Goal: Information Seeking & Learning: Compare options

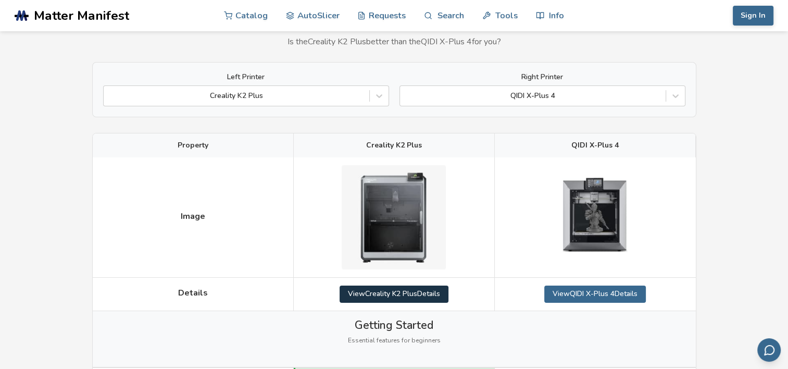
scroll to position [52, 0]
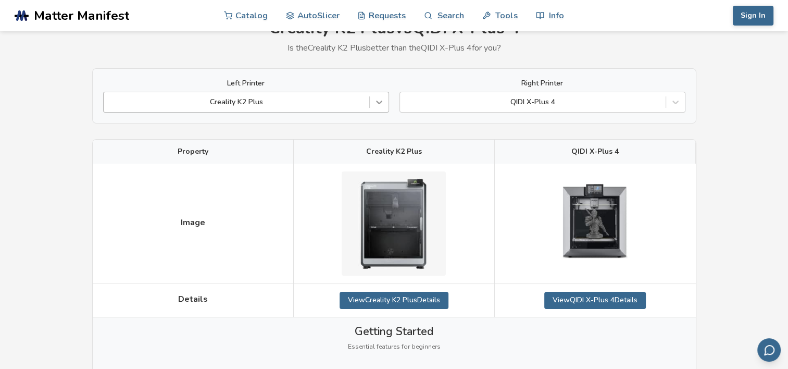
click at [381, 101] on icon at bounding box center [379, 102] width 10 height 10
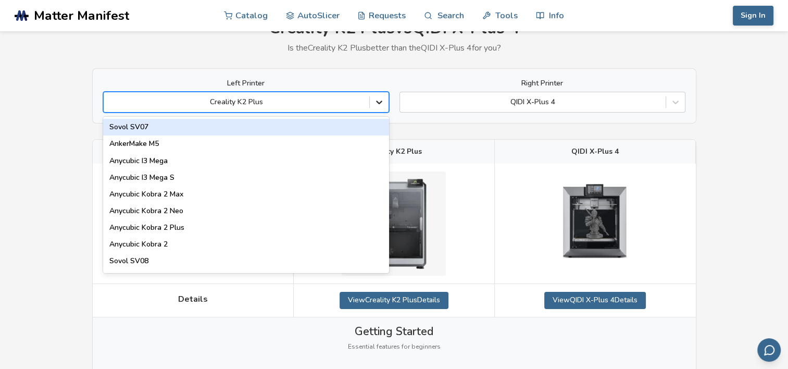
click at [379, 104] on icon at bounding box center [379, 102] width 10 height 10
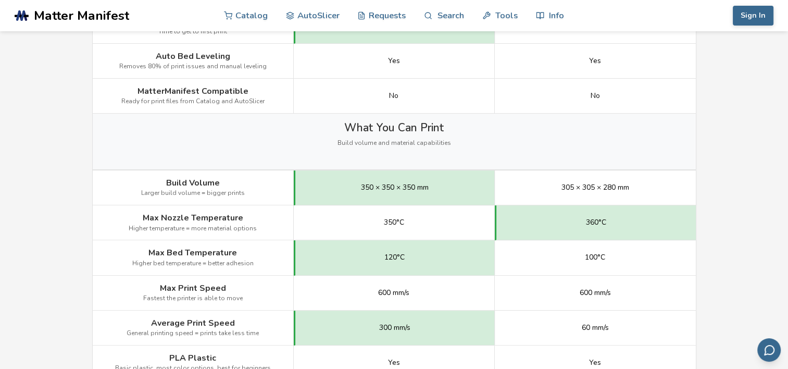
scroll to position [417, 0]
click at [208, 185] on span "Build Volume" at bounding box center [193, 183] width 54 height 9
click at [224, 191] on span "Larger build volume = bigger prints" at bounding box center [193, 193] width 104 height 7
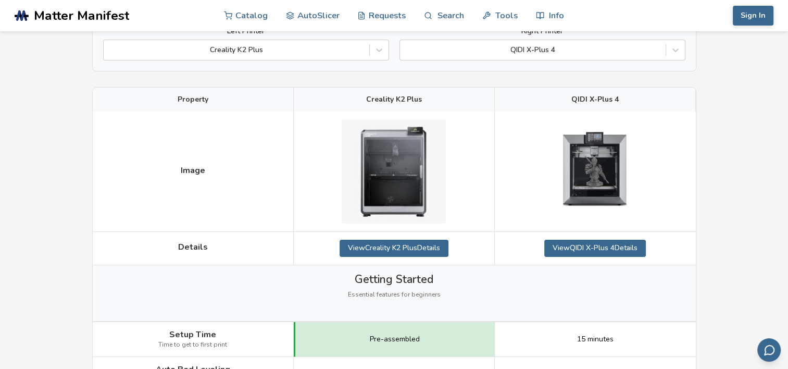
scroll to position [52, 0]
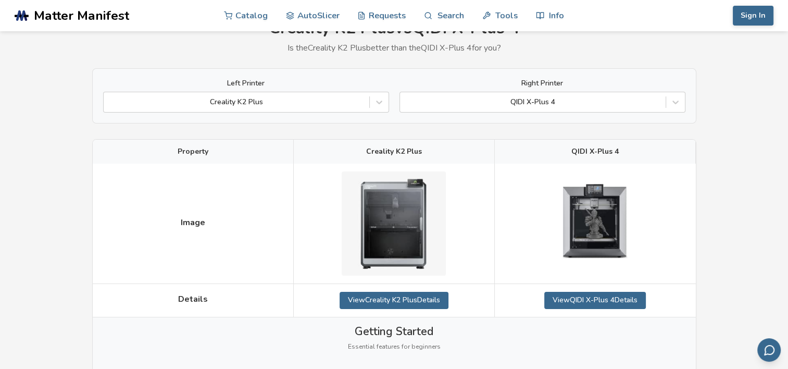
click at [197, 154] on span "Property" at bounding box center [193, 151] width 31 height 8
click at [194, 301] on span "Details" at bounding box center [193, 298] width 30 height 9
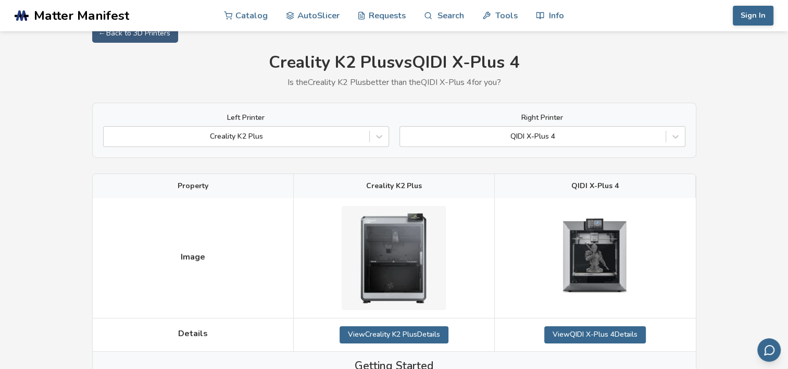
scroll to position [0, 0]
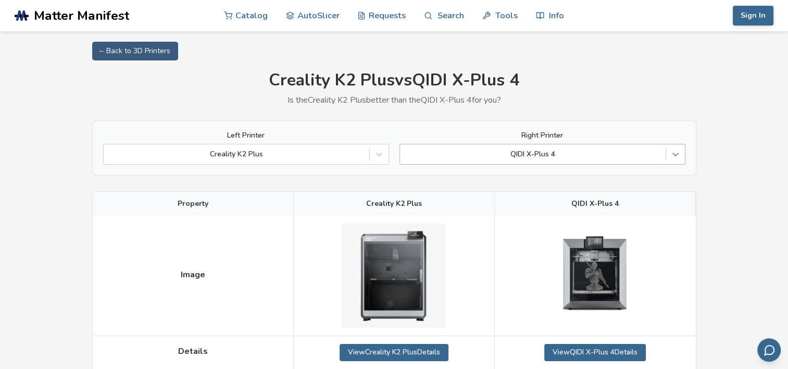
click at [675, 154] on icon at bounding box center [675, 154] width 10 height 10
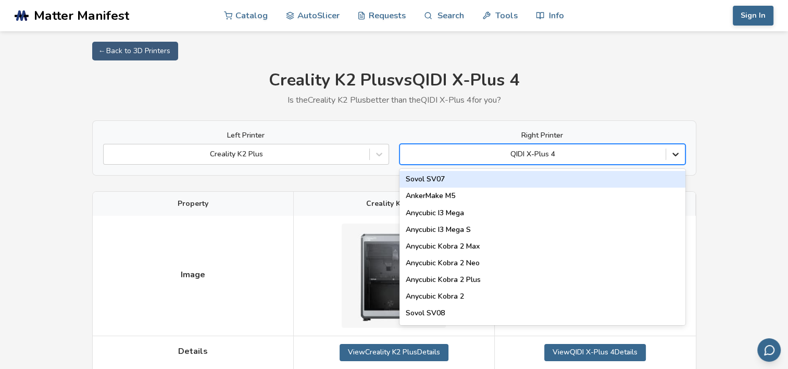
click at [676, 155] on icon at bounding box center [675, 154] width 10 height 10
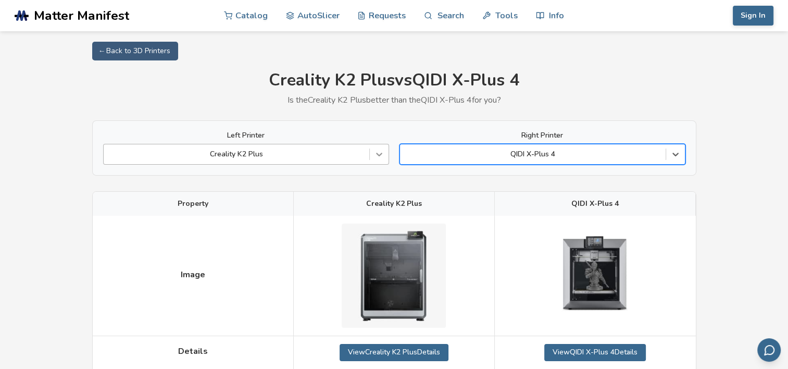
click at [375, 158] on icon at bounding box center [379, 154] width 10 height 10
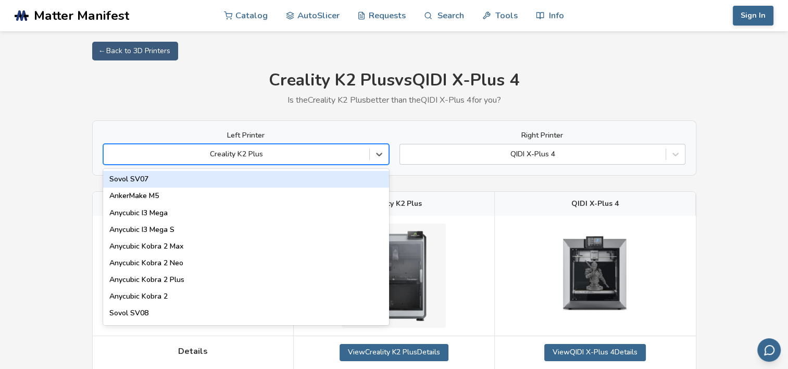
click at [148, 180] on div "Sovol SV07" at bounding box center [246, 179] width 286 height 17
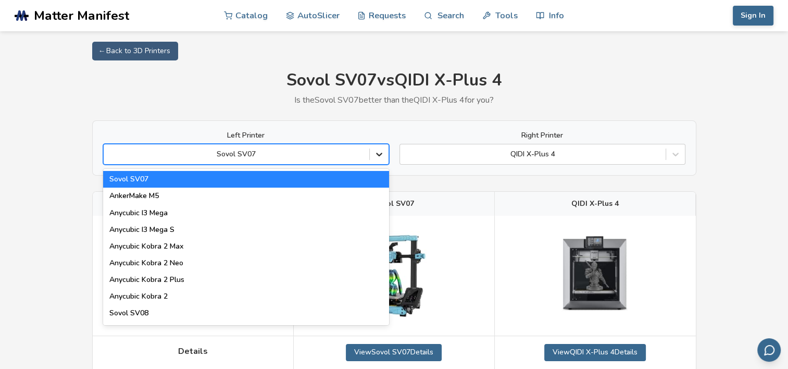
click at [382, 153] on icon at bounding box center [379, 154] width 10 height 10
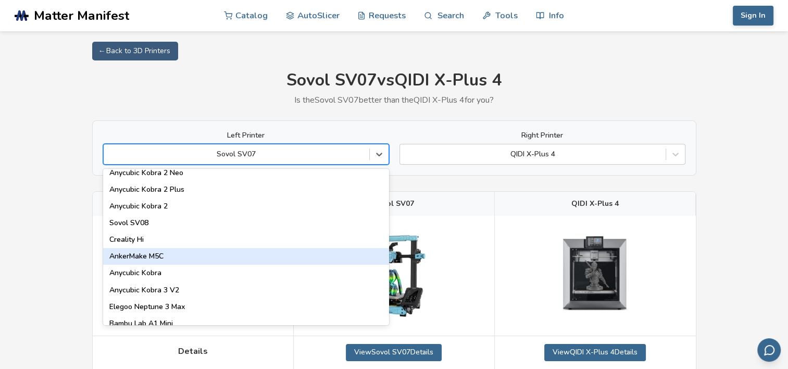
scroll to position [104, 0]
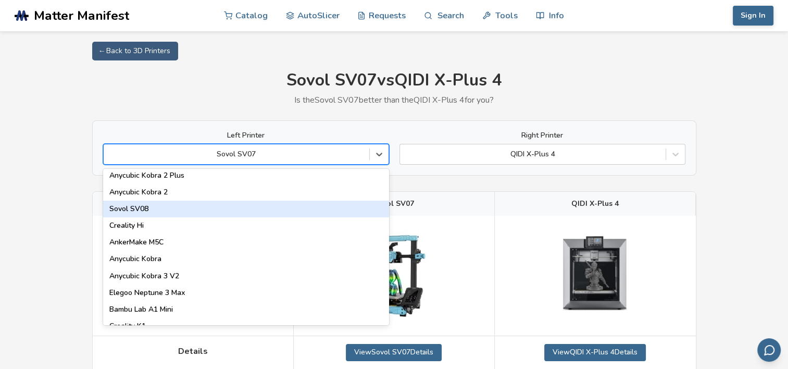
click at [154, 208] on div "Sovol SV08" at bounding box center [246, 209] width 286 height 17
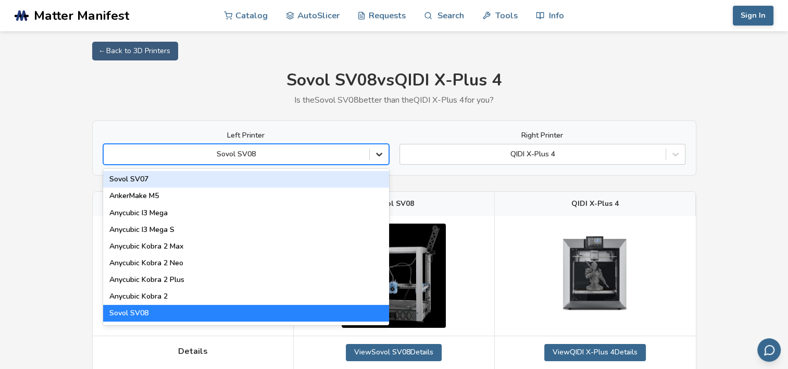
click at [381, 156] on icon at bounding box center [379, 154] width 10 height 10
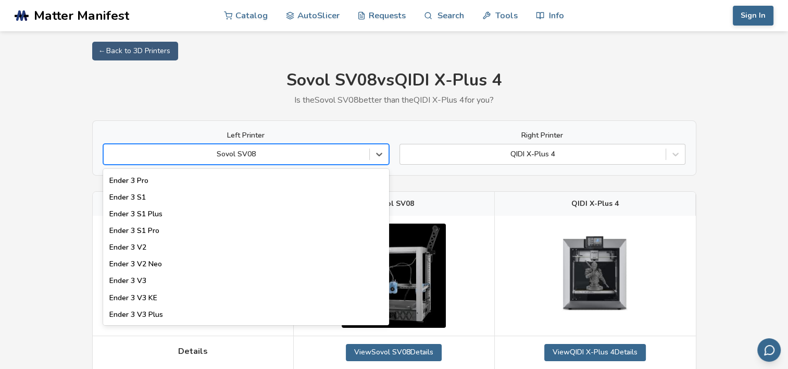
scroll to position [990, 0]
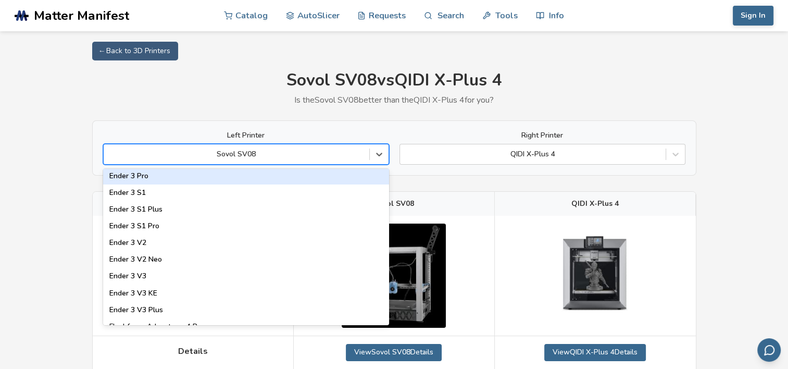
click at [238, 96] on p "Is the Sovol SV08 better than the QIDI X-Plus 4 for you?" at bounding box center [394, 99] width 604 height 9
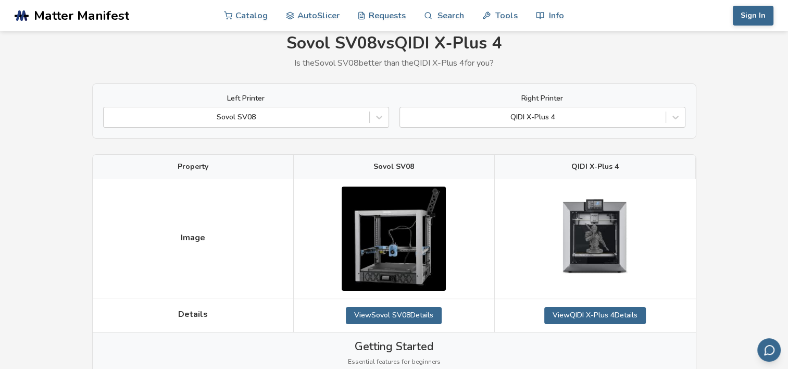
scroll to position [0, 0]
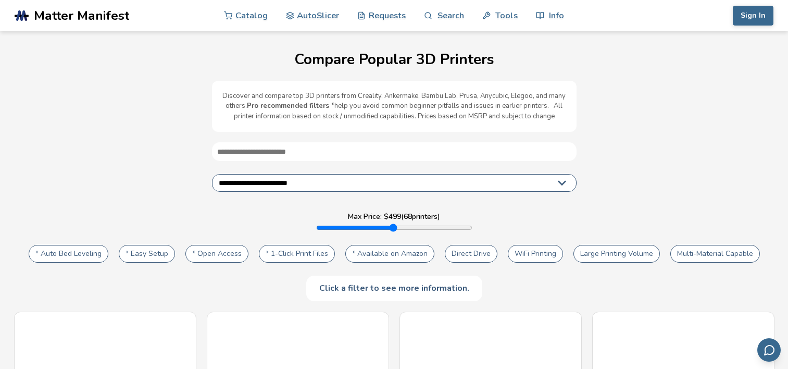
select select "**********"
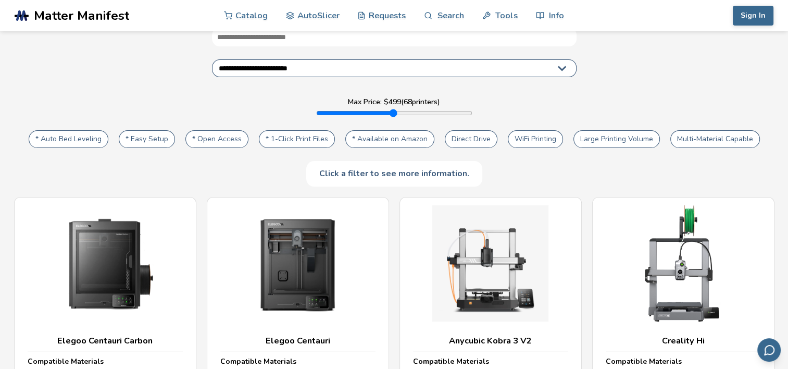
scroll to position [52, 0]
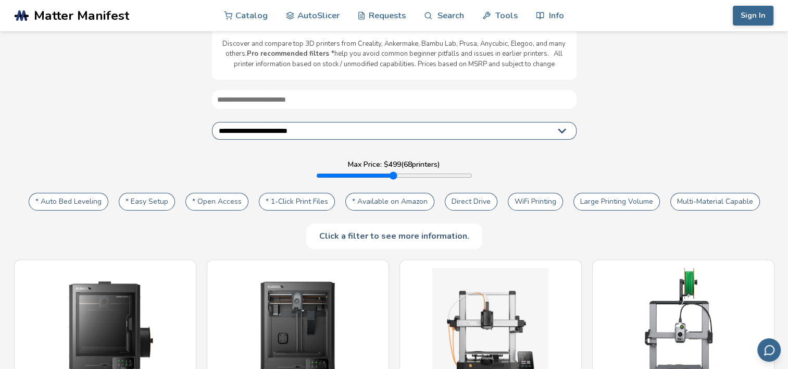
click at [362, 237] on div "Click a filter to see more information." at bounding box center [394, 235] width 176 height 25
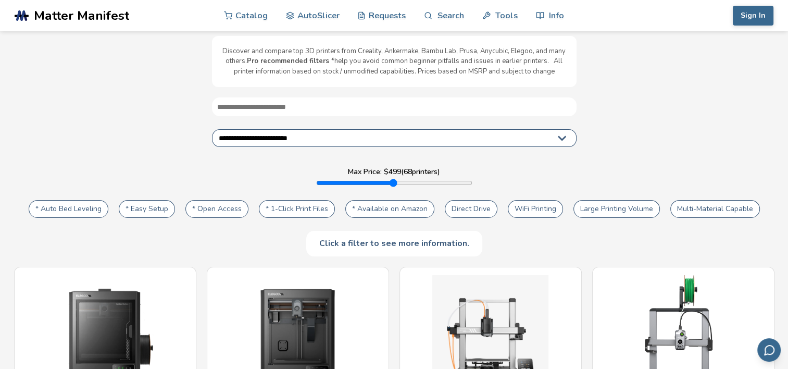
scroll to position [0, 0]
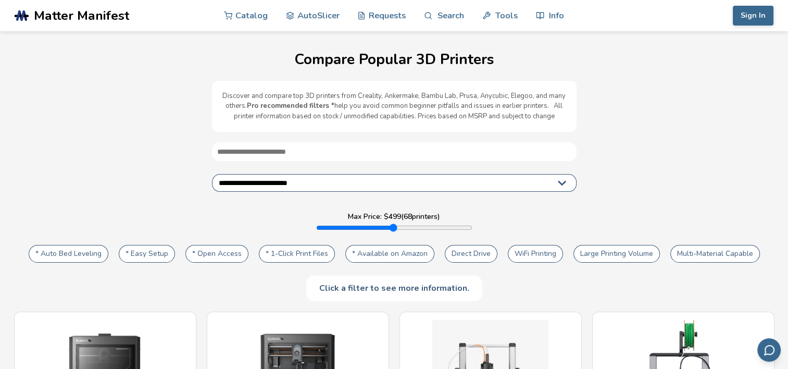
click at [278, 150] on input "text" at bounding box center [394, 151] width 365 height 19
click at [354, 183] on select "**********" at bounding box center [394, 183] width 365 height 18
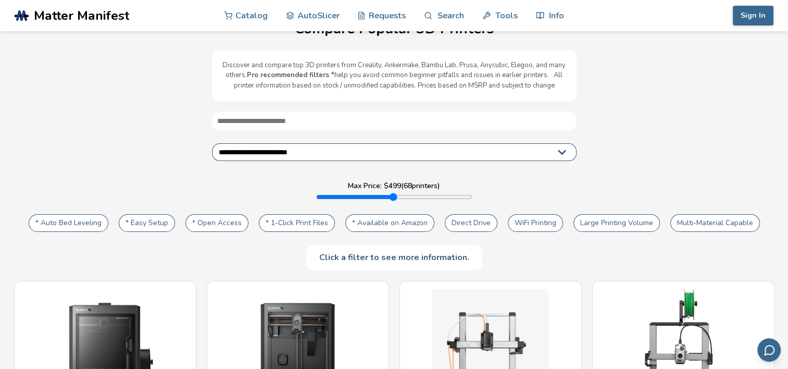
scroll to position [104, 0]
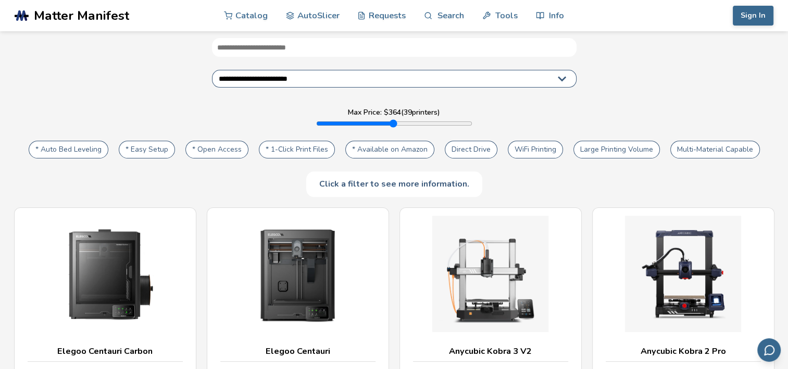
click at [344, 119] on input "range" at bounding box center [394, 123] width 156 height 8
type input "***"
click at [366, 123] on input "range" at bounding box center [394, 123] width 156 height 8
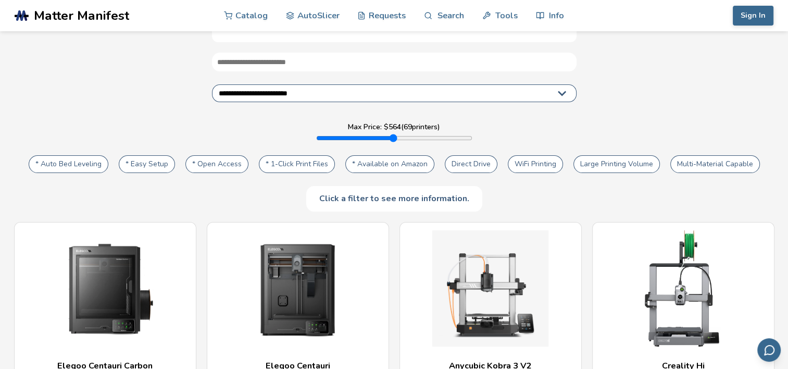
scroll to position [104, 0]
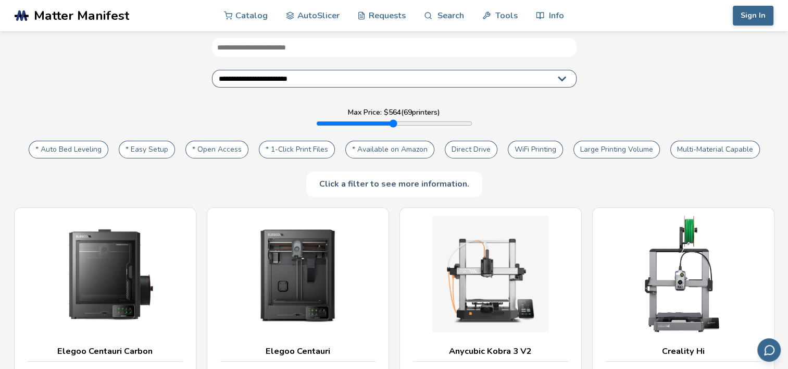
click at [604, 147] on button "Large Printing Volume" at bounding box center [617, 150] width 86 height 18
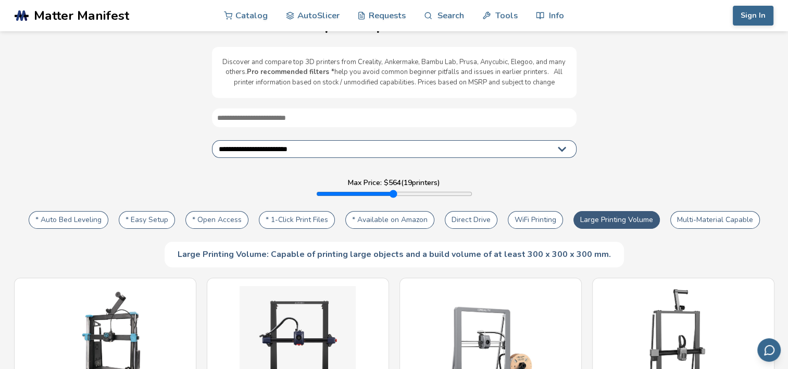
scroll to position [52, 0]
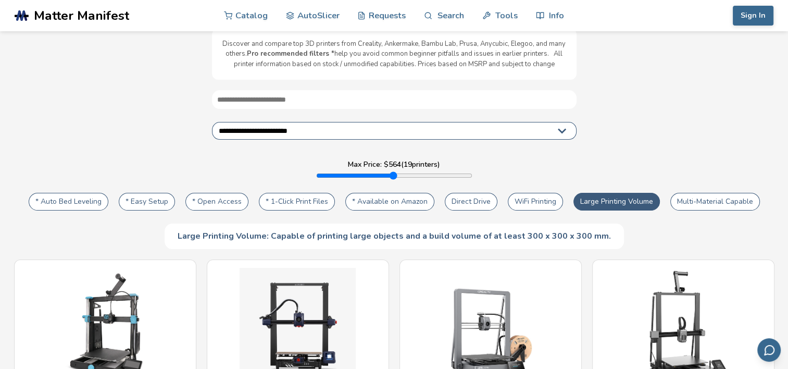
click at [692, 200] on button "Multi-Material Capable" at bounding box center [715, 202] width 90 height 18
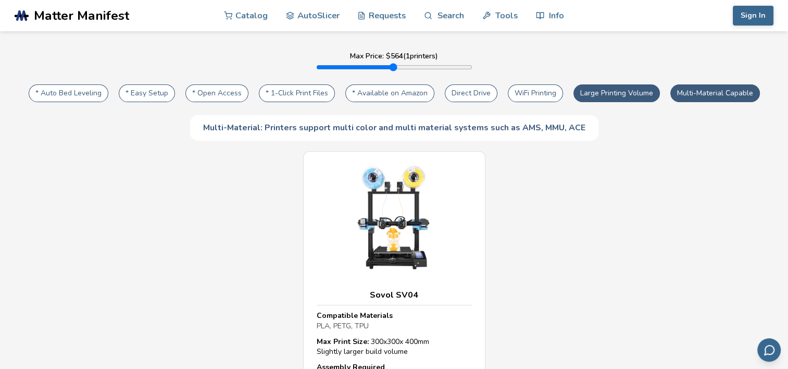
scroll to position [104, 0]
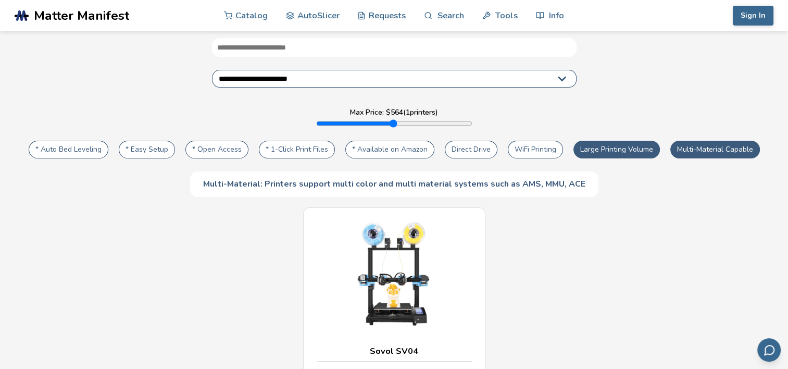
click at [596, 143] on button "Large Printing Volume" at bounding box center [617, 150] width 86 height 18
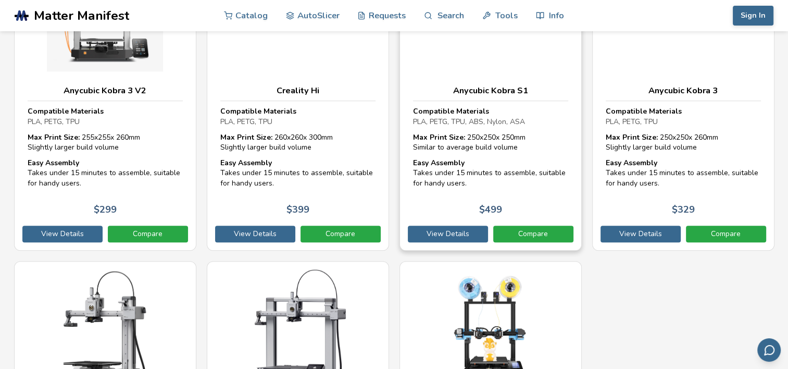
scroll to position [52, 0]
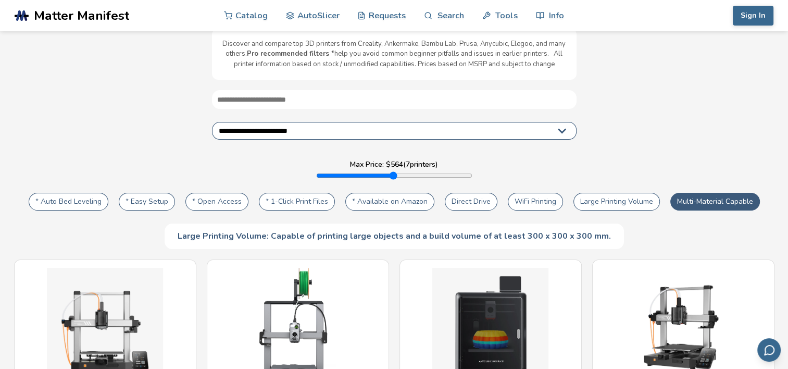
click at [624, 203] on button "Large Printing Volume" at bounding box center [617, 202] width 86 height 18
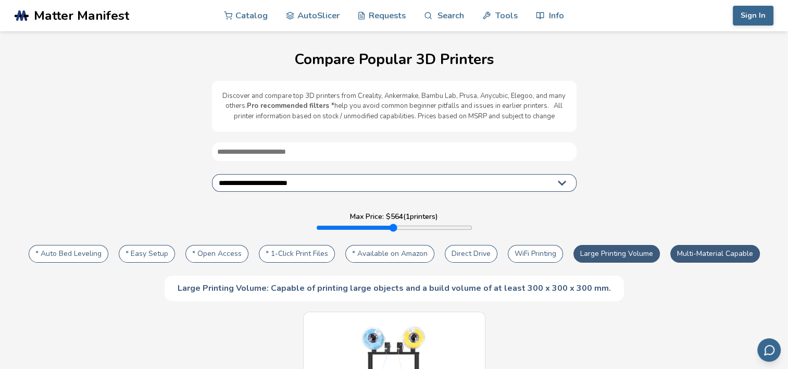
click at [333, 177] on select "**********" at bounding box center [394, 183] width 365 height 18
select select "*********"
click at [212, 174] on select "**********" at bounding box center [394, 183] width 365 height 18
click at [504, 14] on link "Tools" at bounding box center [499, 14] width 35 height 31
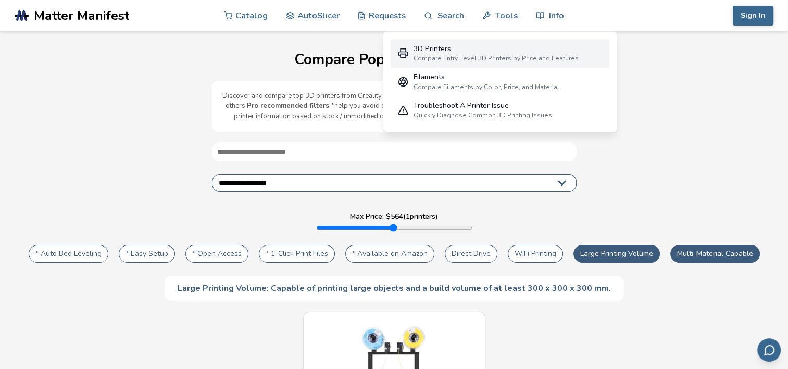
click at [429, 50] on div "3D Printers" at bounding box center [496, 49] width 165 height 8
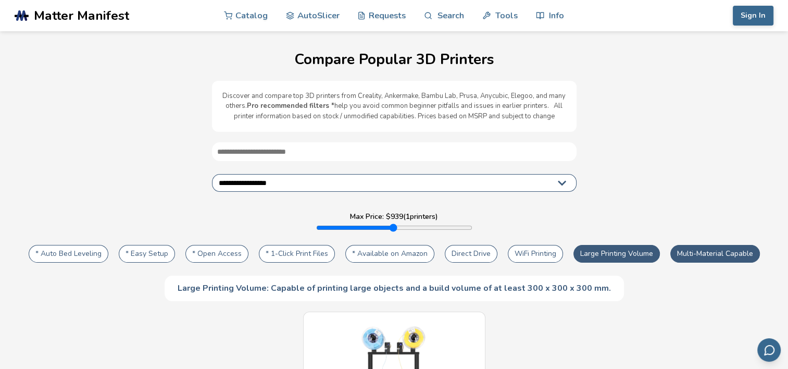
drag, startPoint x: 356, startPoint y: 229, endPoint x: 406, endPoint y: 226, distance: 50.1
click at [406, 226] on input "range" at bounding box center [394, 227] width 156 height 8
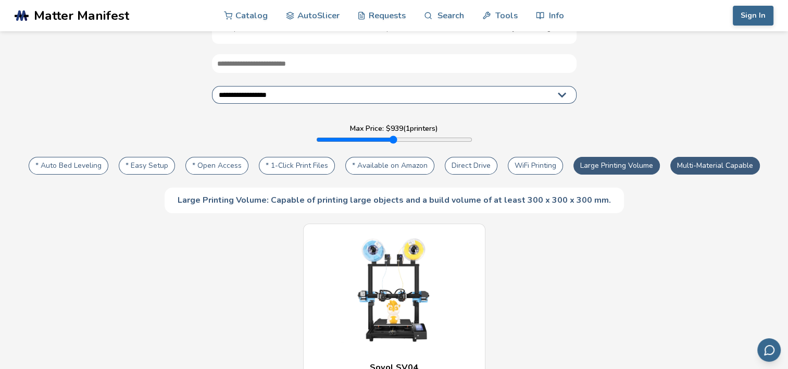
scroll to position [52, 0]
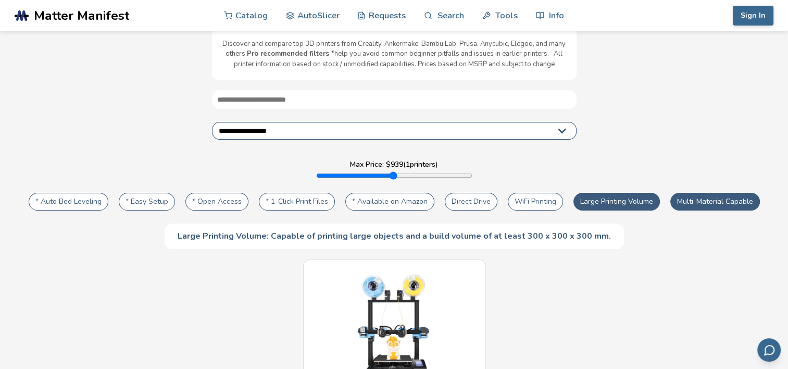
click at [601, 196] on button "Large Printing Volume" at bounding box center [617, 202] width 86 height 18
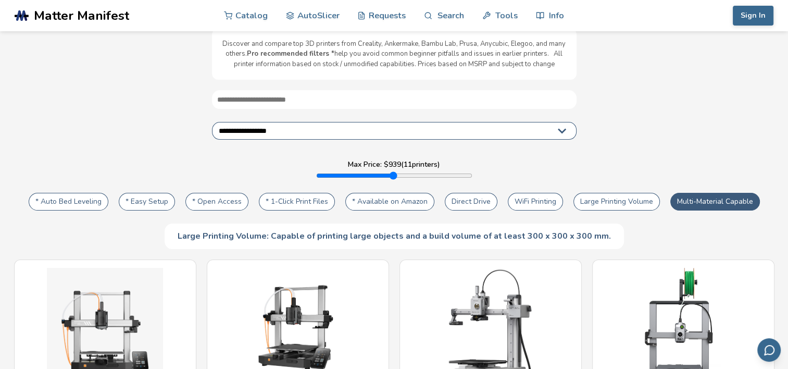
click at [601, 198] on button "Large Printing Volume" at bounding box center [617, 202] width 86 height 18
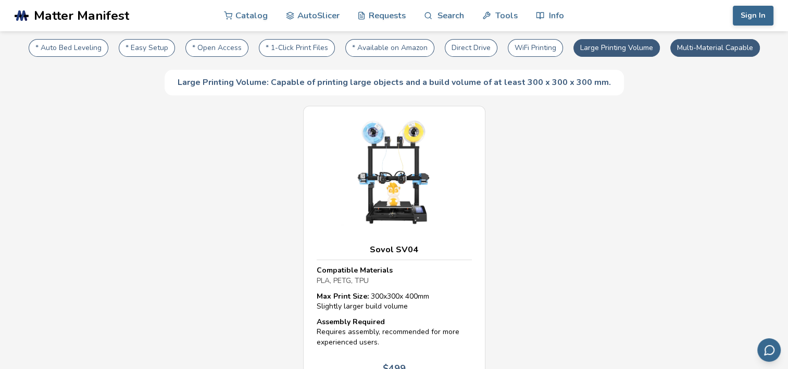
scroll to position [104, 0]
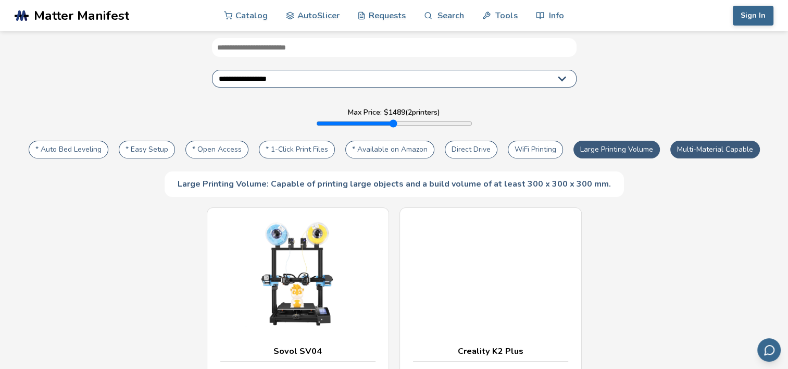
drag, startPoint x: 407, startPoint y: 121, endPoint x: 532, endPoint y: 123, distance: 124.5
click at [472, 123] on input "range" at bounding box center [394, 123] width 156 height 8
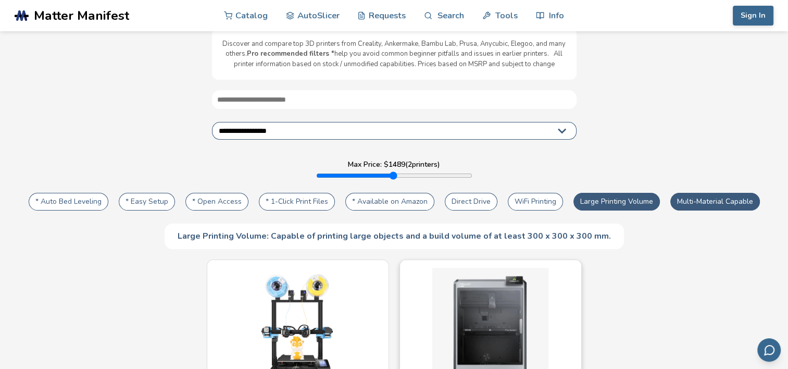
scroll to position [52, 0]
click at [596, 196] on button "Large Printing Volume" at bounding box center [617, 202] width 86 height 18
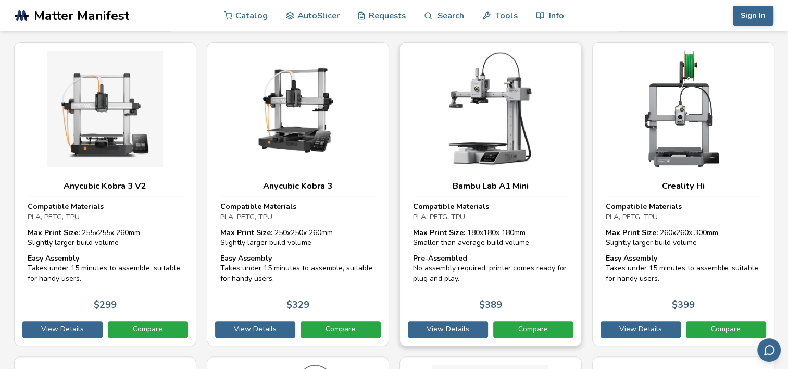
scroll to position [156, 0]
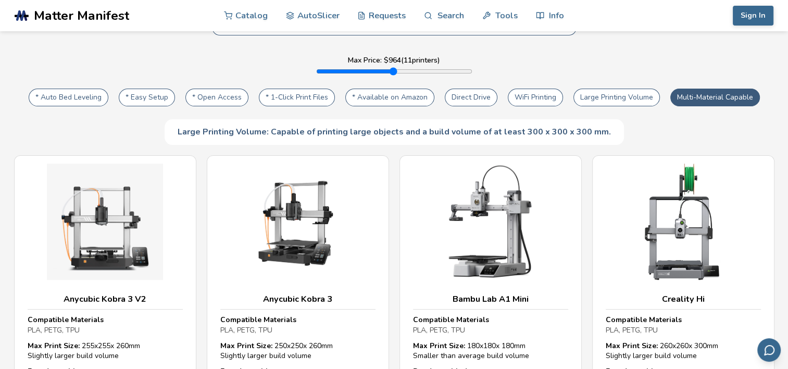
drag, startPoint x: 465, startPoint y: 69, endPoint x: 410, endPoint y: 79, distance: 55.7
type input "***"
click at [410, 76] on input "range" at bounding box center [394, 71] width 156 height 8
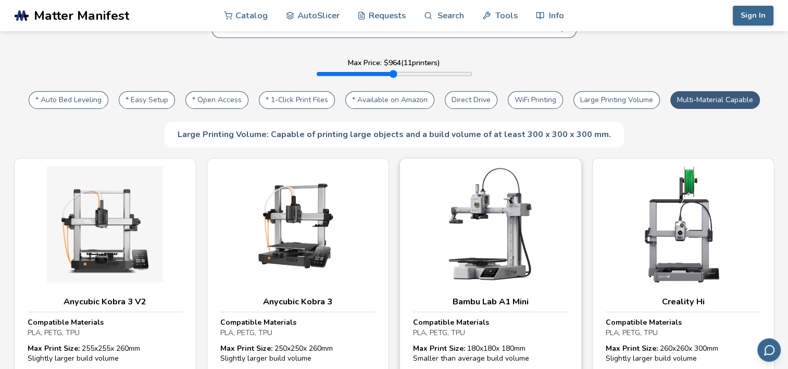
scroll to position [171, 0]
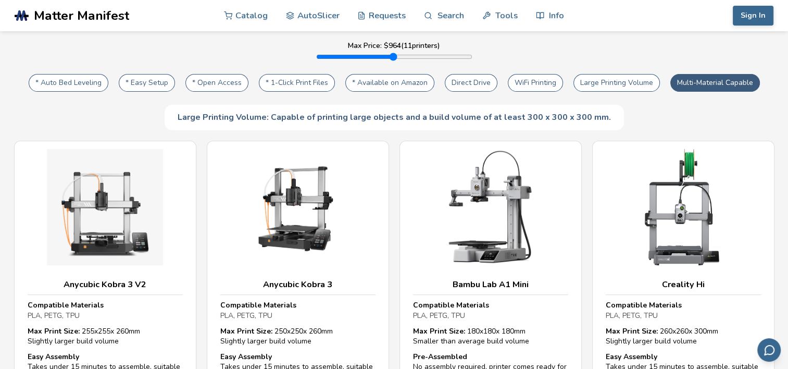
click at [599, 79] on button "Large Printing Volume" at bounding box center [617, 83] width 86 height 18
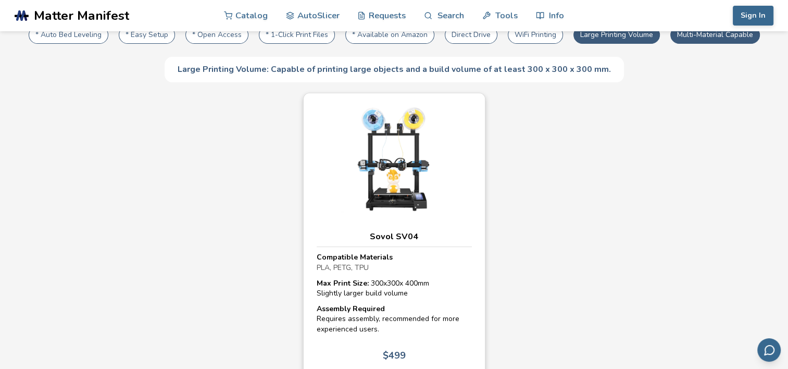
scroll to position [275, 0]
